Goal: Manage account settings

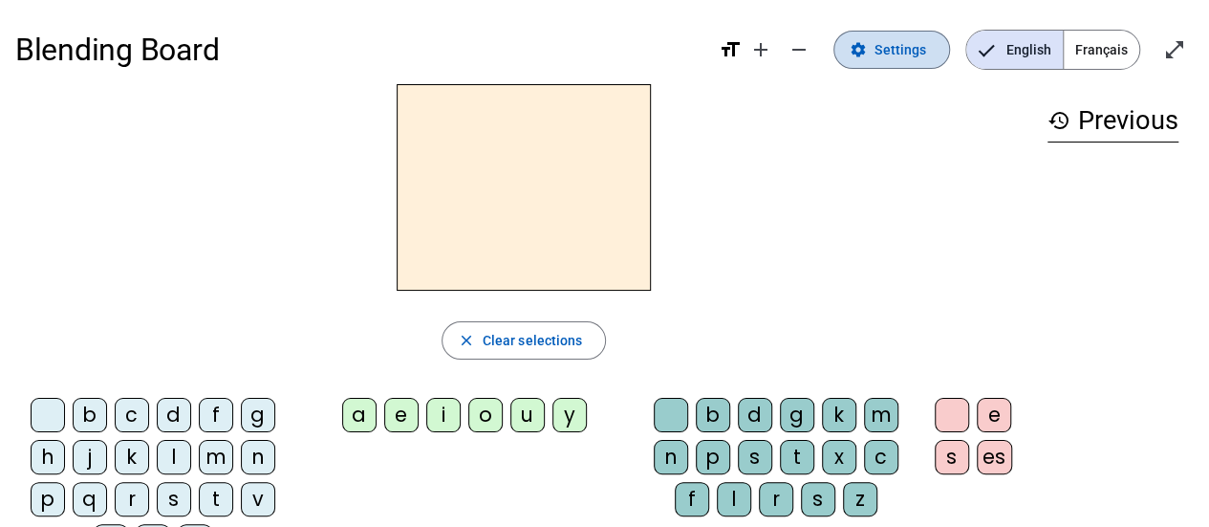
click at [897, 51] on span "Settings" at bounding box center [901, 49] width 52 height 23
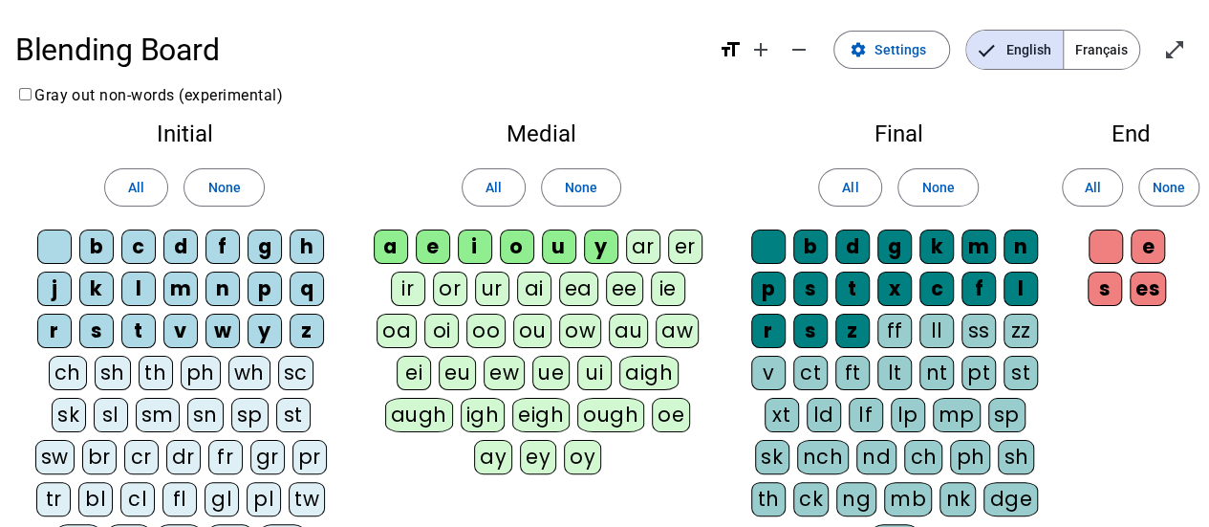
click at [1076, 54] on span "Français" at bounding box center [1102, 50] width 76 height 38
click at [1087, 66] on span "Français" at bounding box center [1087, 50] width 104 height 38
